Goal: Task Accomplishment & Management: Manage account settings

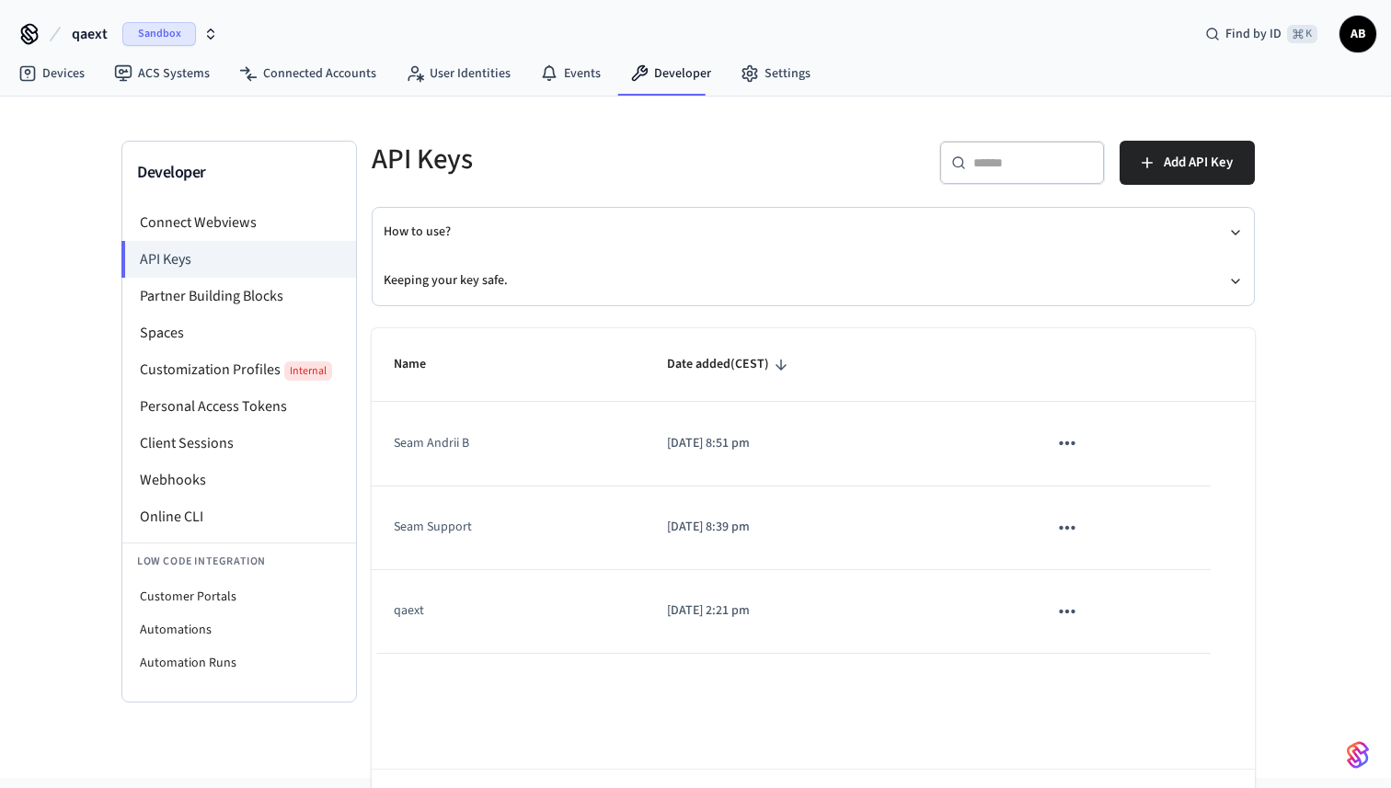
click at [439, 141] on h5 "API Keys" at bounding box center [587, 160] width 430 height 38
click at [398, 160] on h5 "API Keys" at bounding box center [587, 160] width 430 height 38
drag, startPoint x: 398, startPoint y: 160, endPoint x: 494, endPoint y: 161, distance: 95.7
click at [494, 161] on h5 "API Keys" at bounding box center [587, 160] width 430 height 38
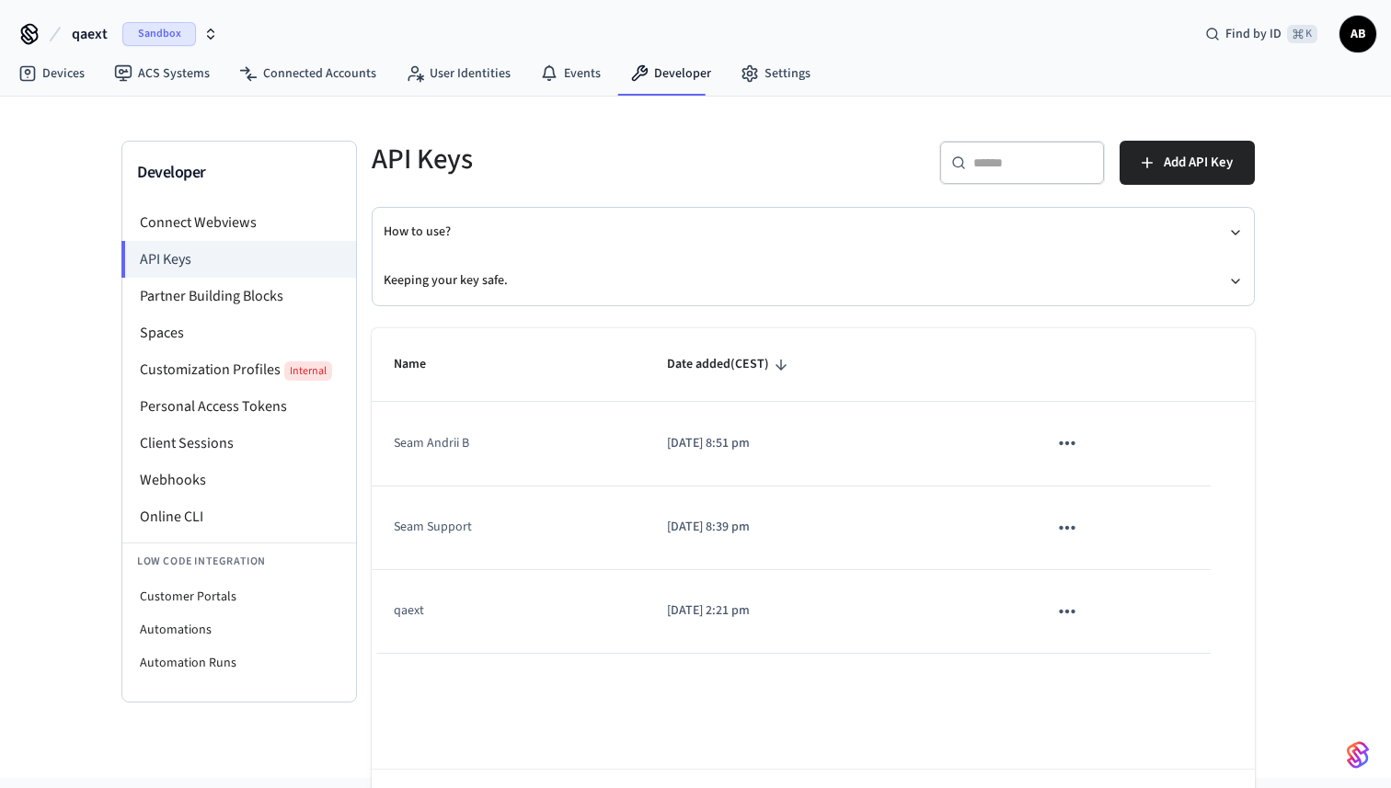
click at [1067, 439] on icon "sticky table" at bounding box center [1067, 443] width 24 height 24
click at [1082, 558] on icon at bounding box center [1083, 566] width 15 height 29
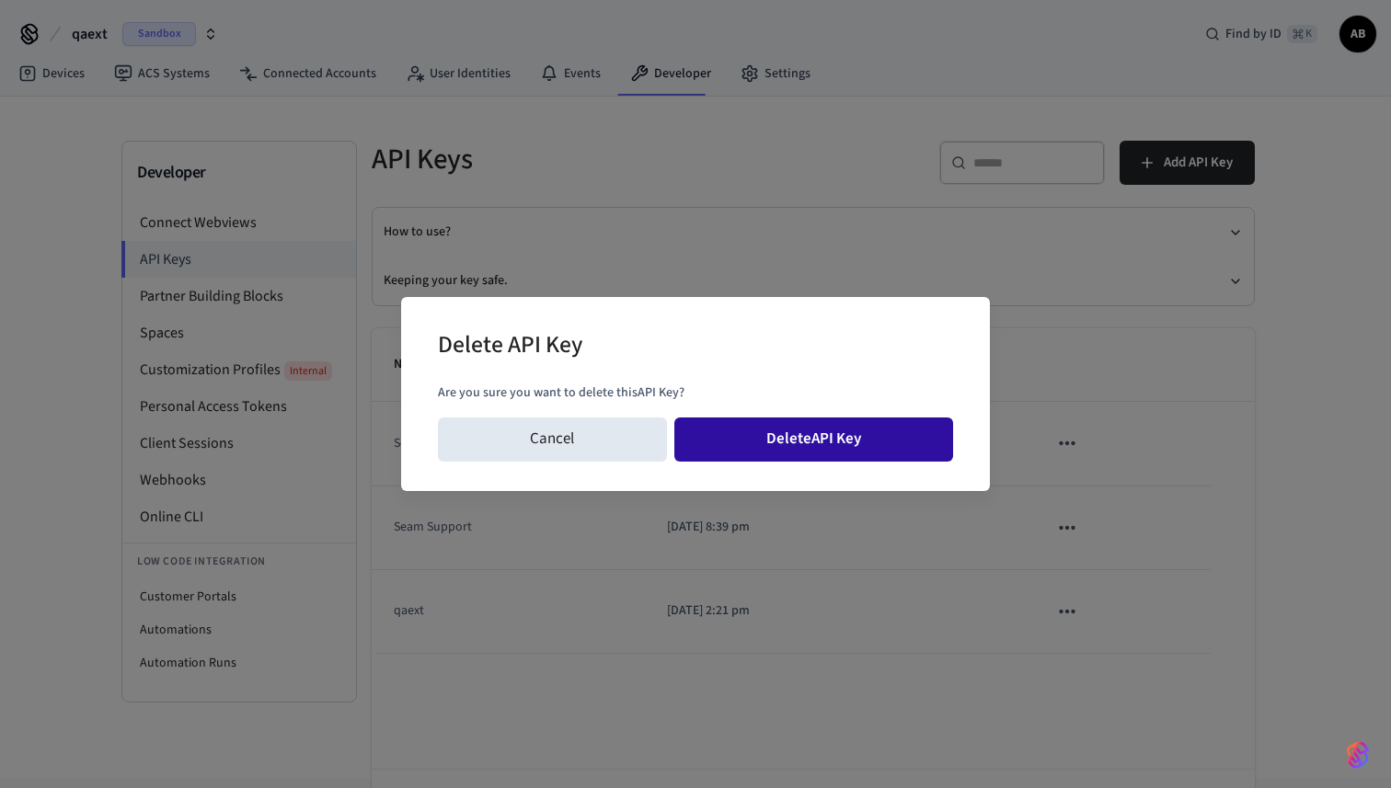
click at [875, 431] on button "Delete API Key" at bounding box center [814, 440] width 280 height 44
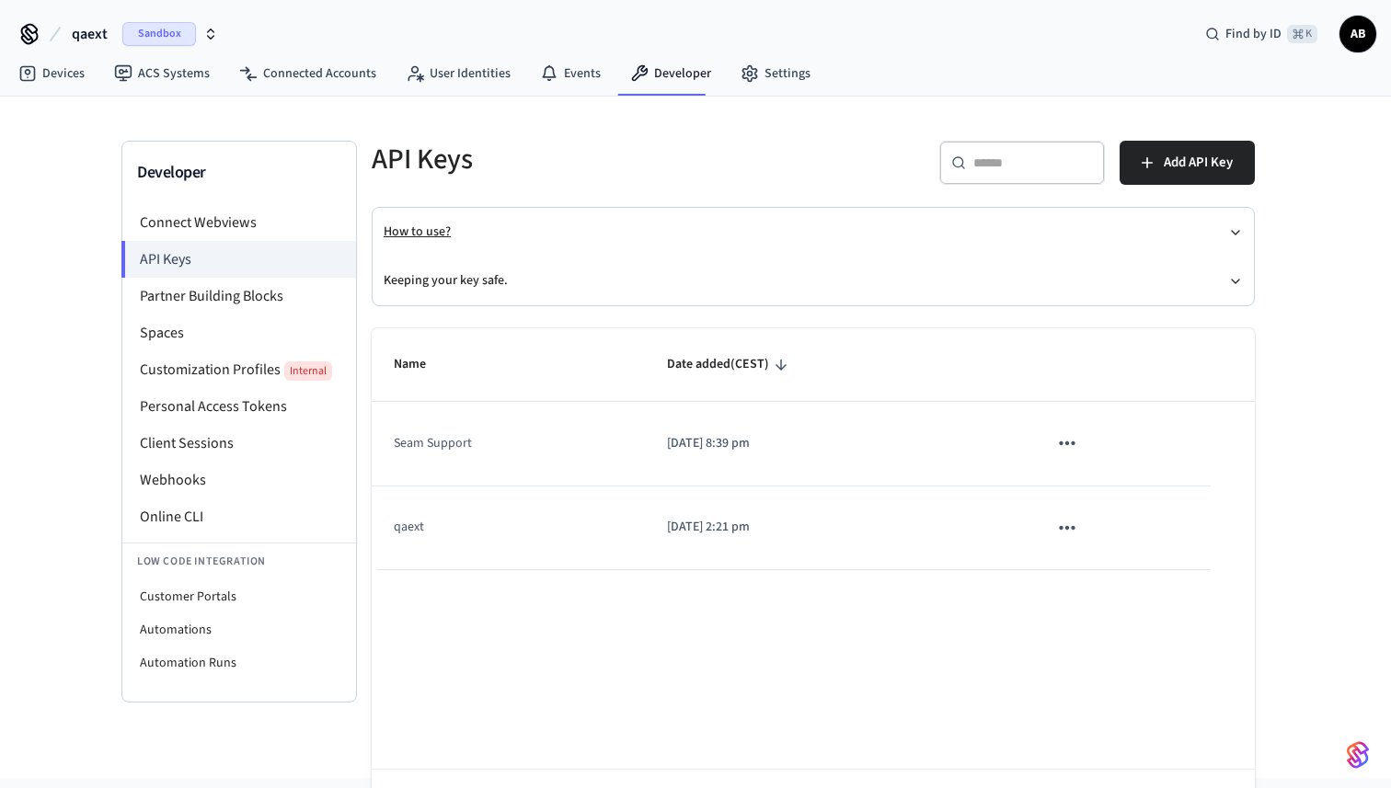
click at [802, 252] on button "How to use?" at bounding box center [813, 232] width 859 height 49
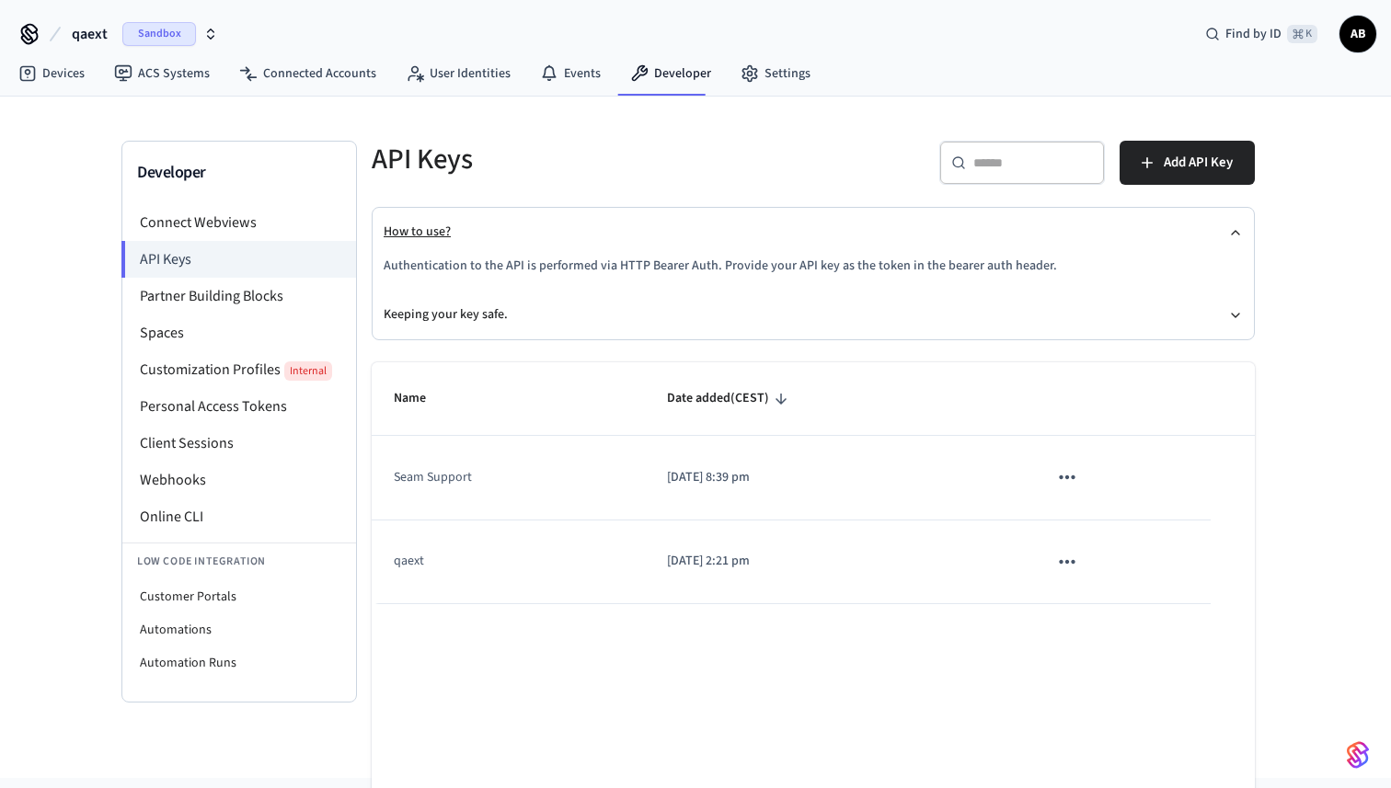
click at [598, 224] on button "How to use?" at bounding box center [813, 232] width 859 height 49
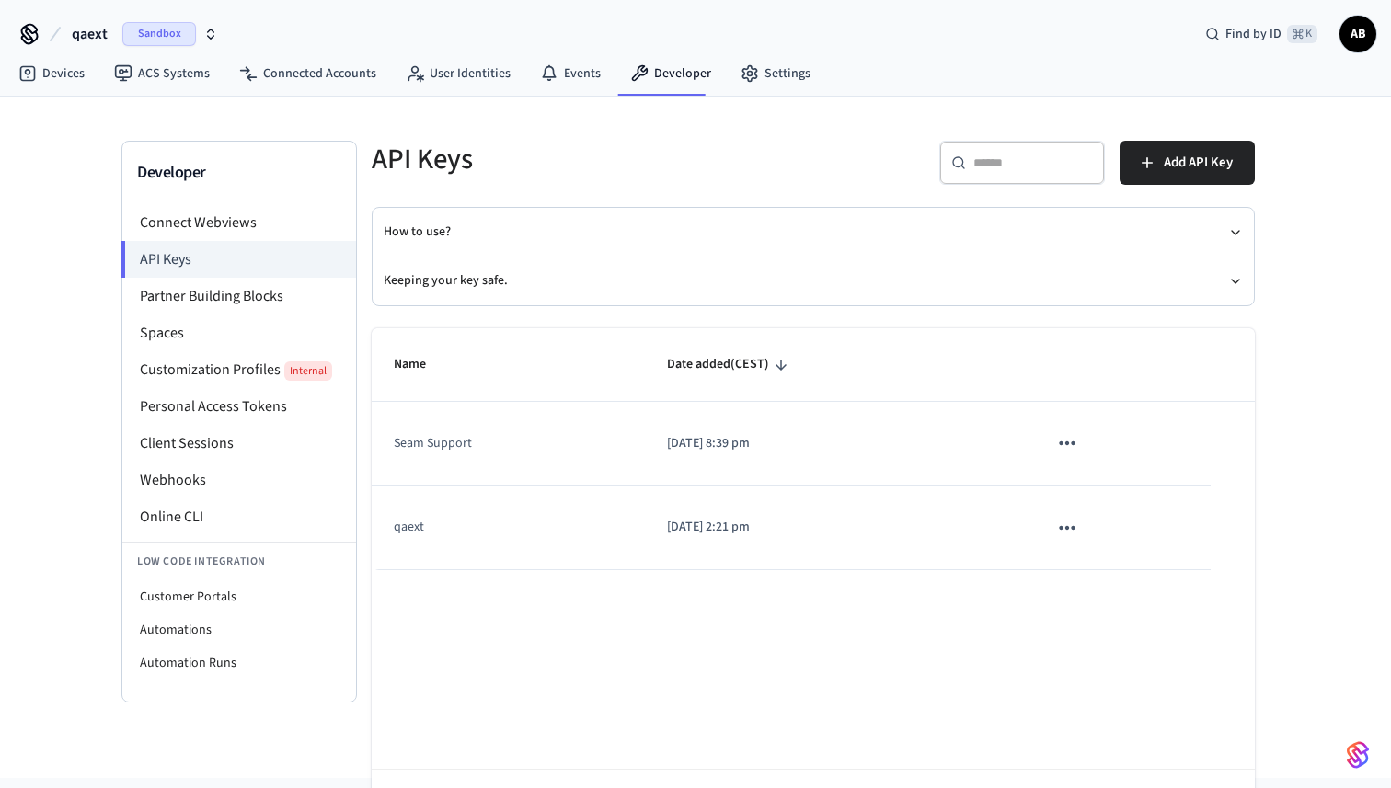
click at [1044, 92] on div "Devices ACS Systems Connected Accounts User Identities Events Developer Settings" at bounding box center [695, 74] width 1391 height 43
